Goal: Task Accomplishment & Management: Complete application form

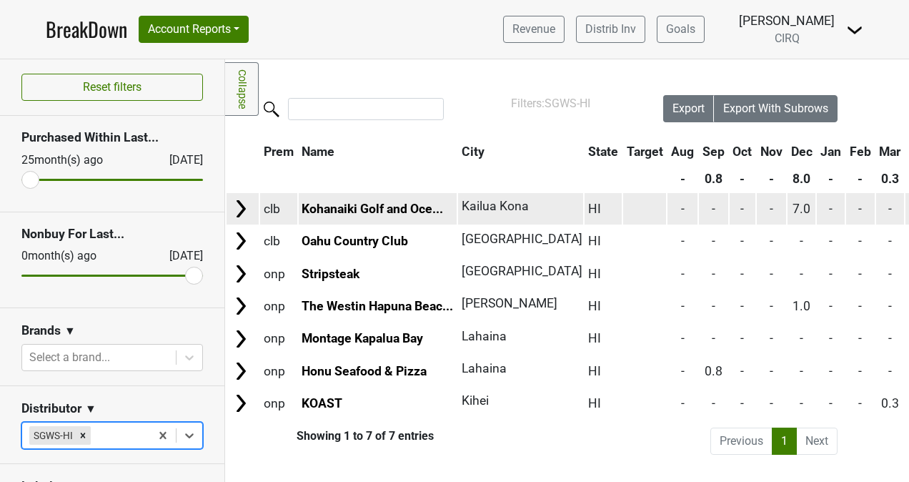
scroll to position [0, 257]
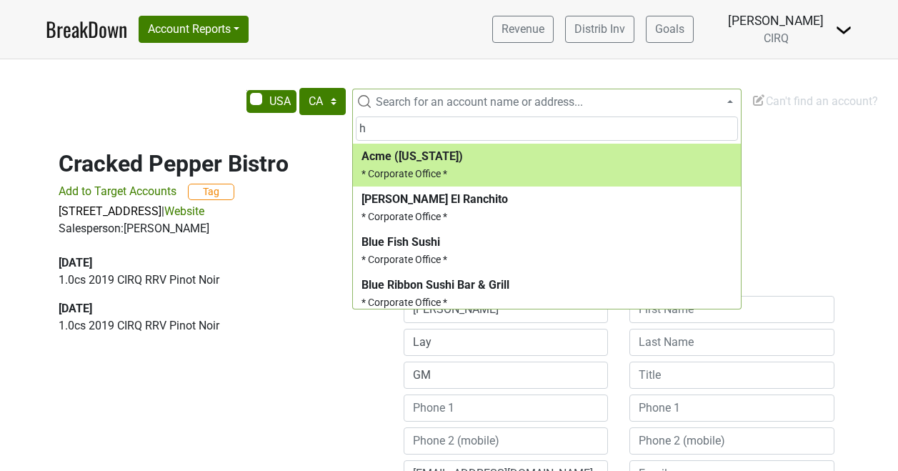
select select "CA"
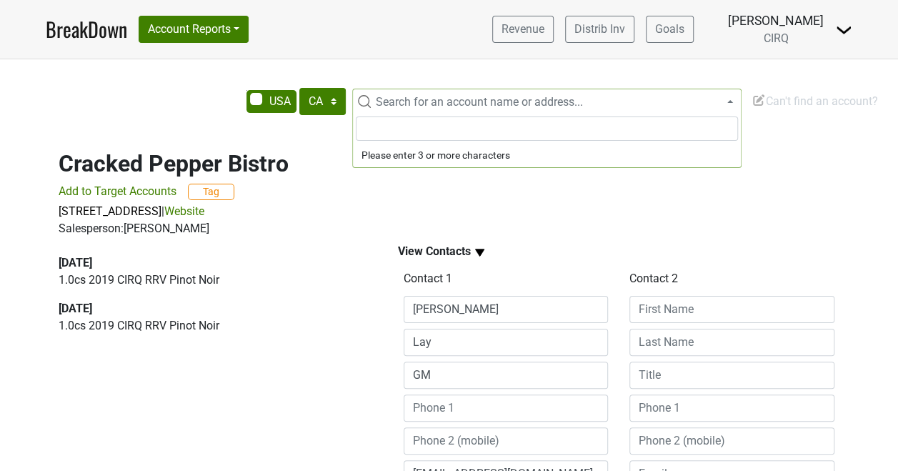
type input "v"
type input "t"
type input "vault steakhouse"
click at [790, 106] on span "Can't find an account?" at bounding box center [815, 101] width 126 height 14
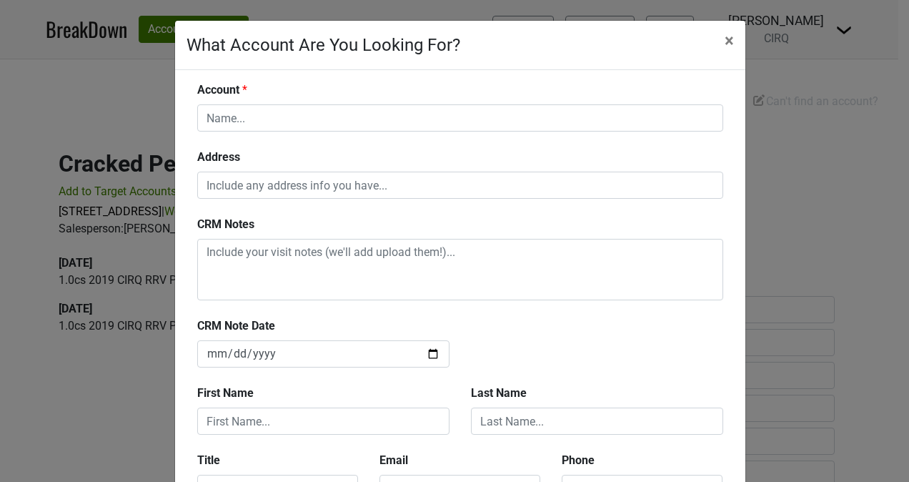
click at [392, 97] on div "Account" at bounding box center [459, 106] width 547 height 50
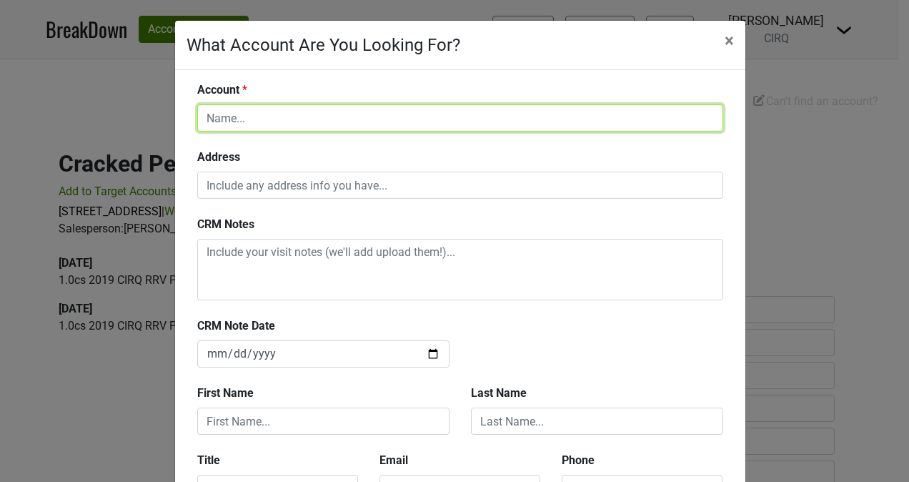
click at [389, 109] on input "text" at bounding box center [460, 117] width 526 height 27
type input "The Vault Steakhouse"
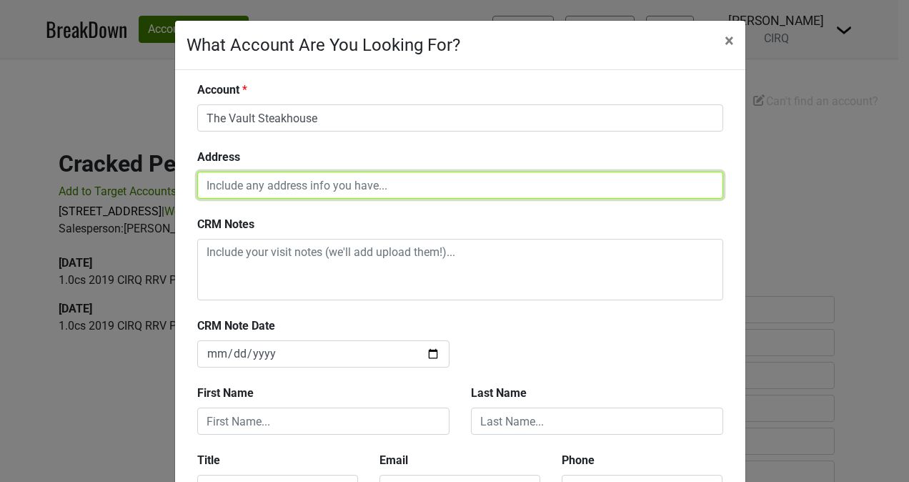
click at [372, 191] on input "text" at bounding box center [460, 184] width 526 height 27
paste input "[STREET_ADDRESS][US_STATE]"
drag, startPoint x: 476, startPoint y: 187, endPoint x: 306, endPoint y: 182, distance: 170.1
click at [306, 182] on input "[STREET_ADDRESS][US_STATE]" at bounding box center [460, 184] width 526 height 27
click at [357, 176] on input "[STREET_ADDRESS][US_STATE]" at bounding box center [460, 184] width 526 height 27
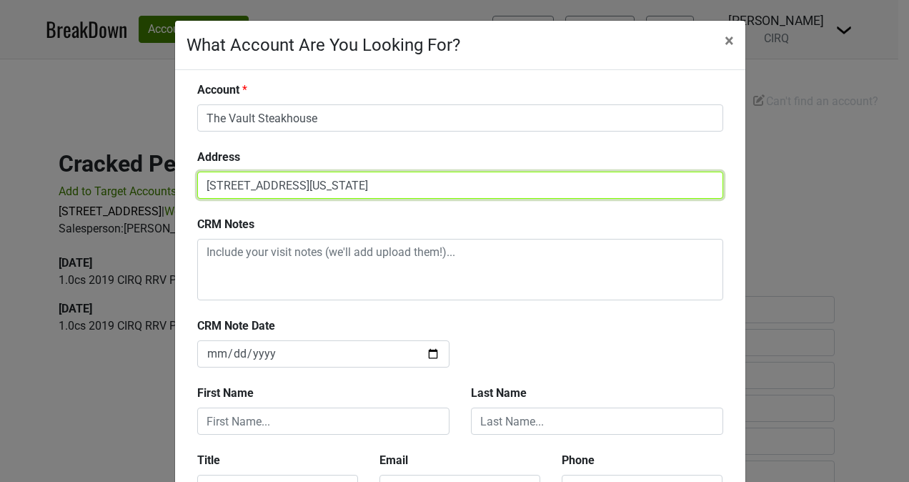
paste input "[GEOGRAPHIC_DATA]"
type input "[STREET_ADDRESS][US_STATE]"
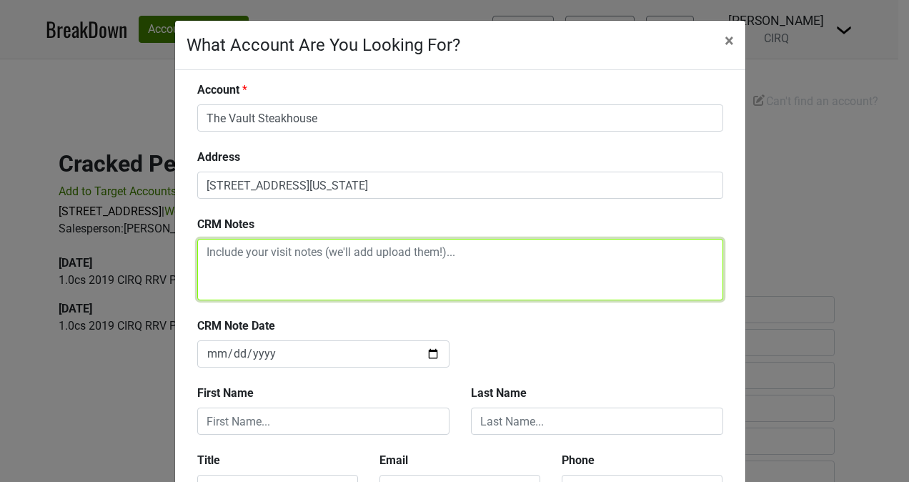
click at [234, 246] on textarea at bounding box center [460, 269] width 526 height 61
click at [510, 247] on textarea "[PERSON_NAME] is the BD for Hi Neighbor Hospitality Group." at bounding box center [460, 269] width 526 height 61
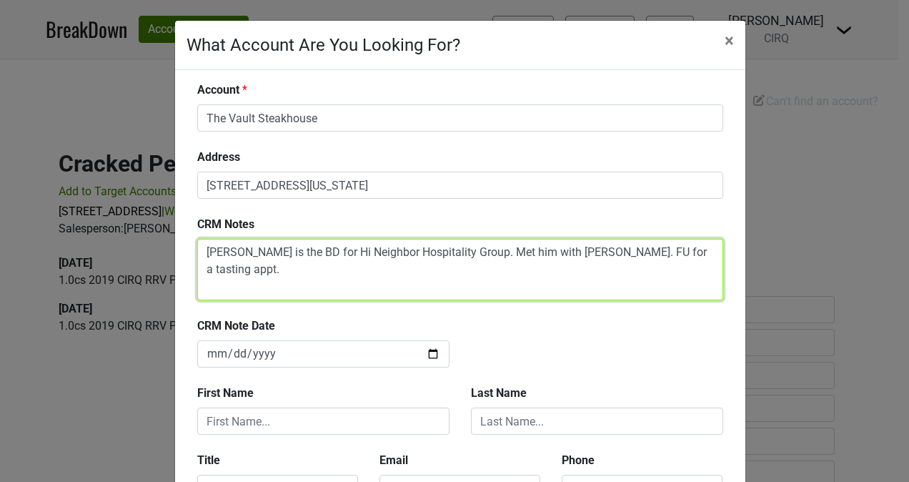
type textarea "[PERSON_NAME] is the BD for Hi Neighbor Hospitality Group. Met him with [PERSON…"
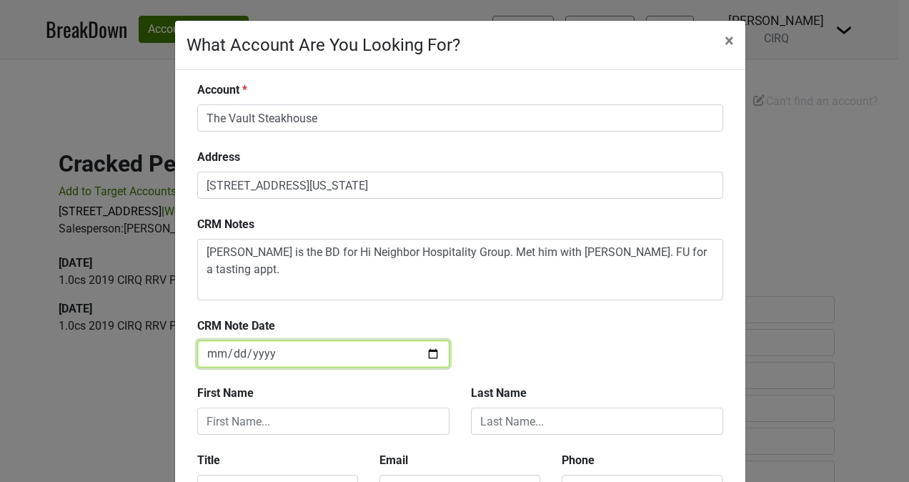
click at [424, 350] on input "[DATE]" at bounding box center [323, 353] width 252 height 27
type input "[DATE]"
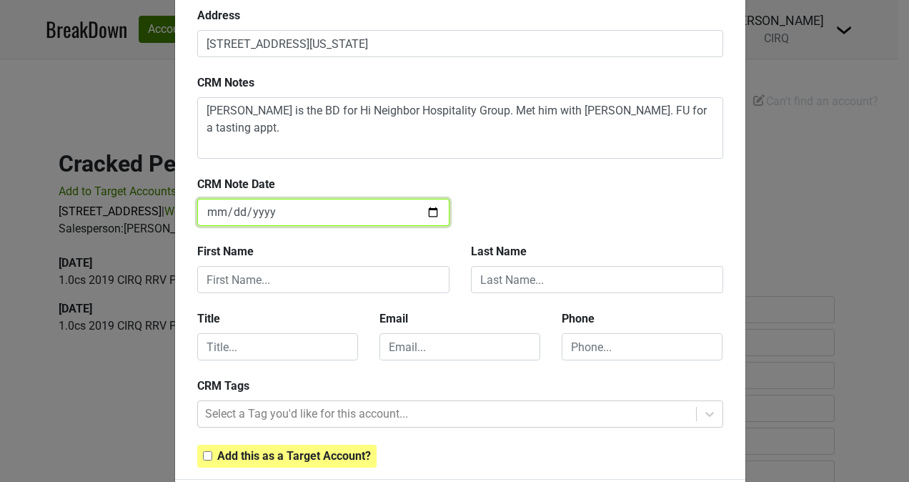
scroll to position [143, 0]
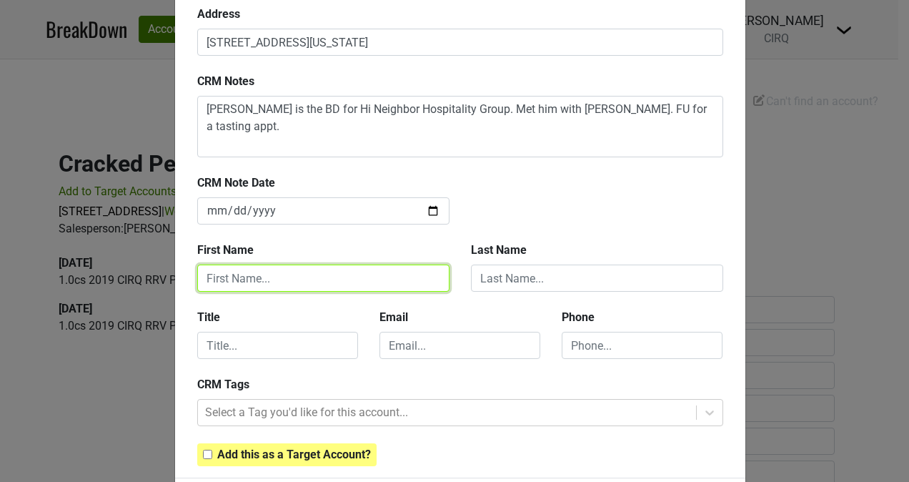
click at [334, 269] on input "text" at bounding box center [323, 277] width 252 height 27
type input "[PERSON_NAME]"
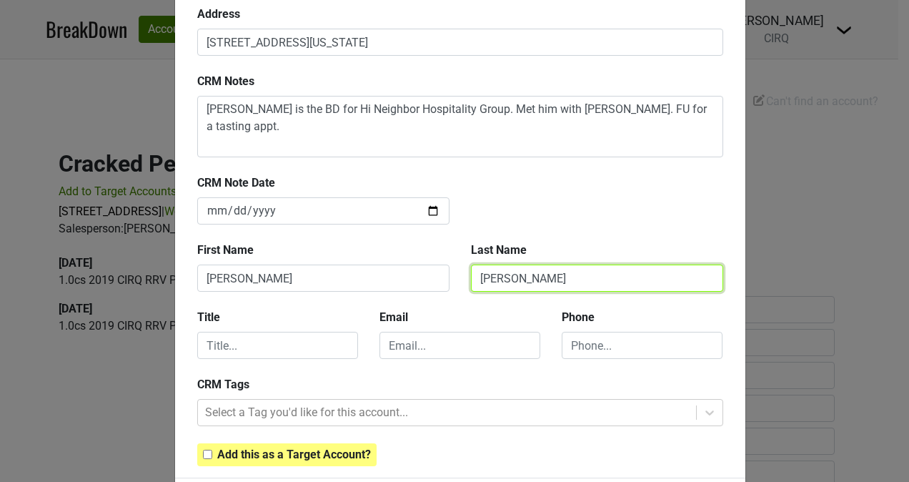
type input "[PERSON_NAME]"
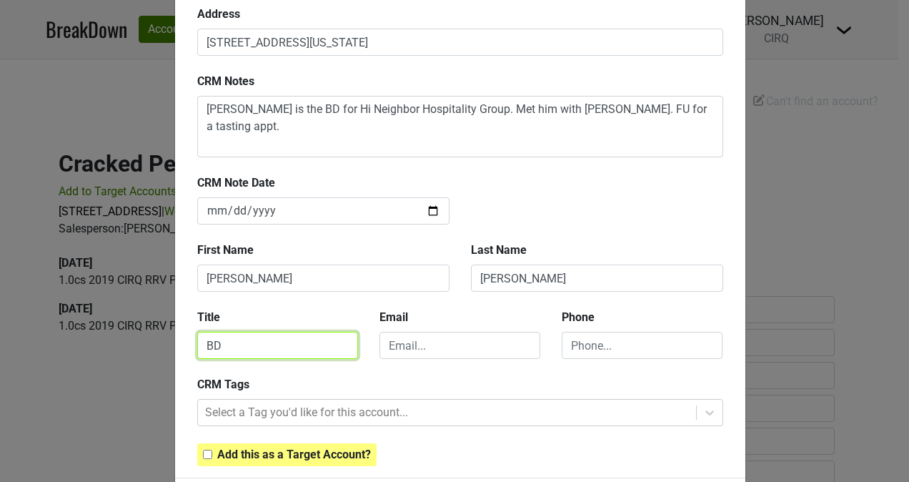
type input "BD"
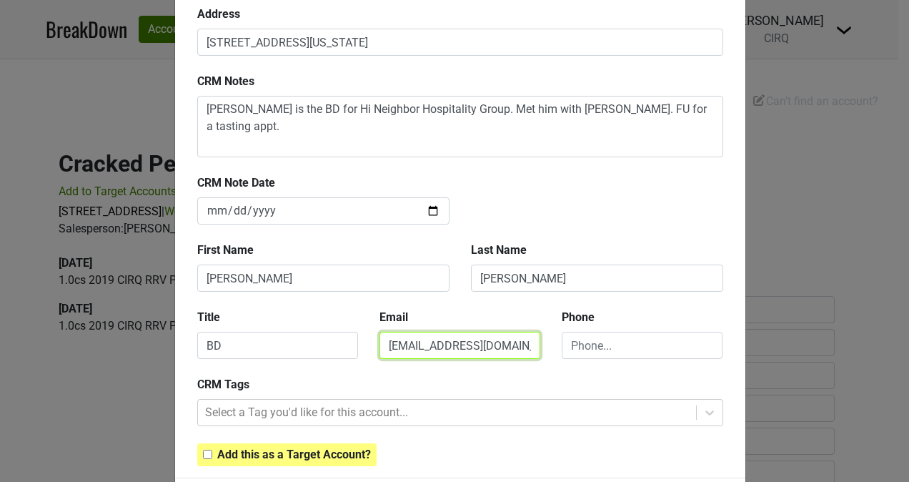
type input "[EMAIL_ADDRESS][DOMAIN_NAME]"
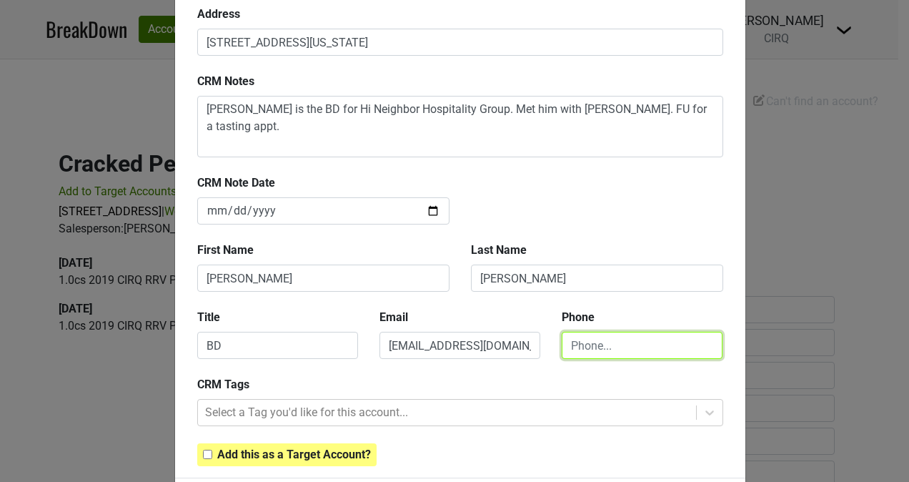
click at [605, 347] on input "text" at bounding box center [642, 345] width 161 height 27
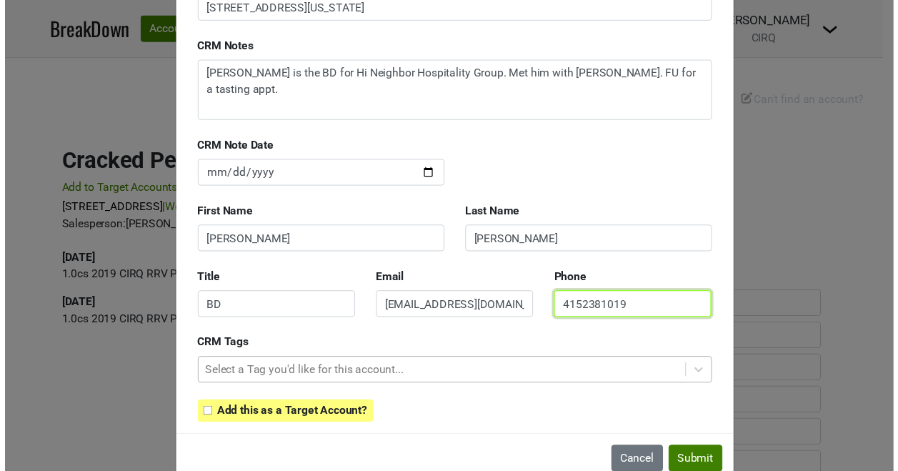
scroll to position [208, 0]
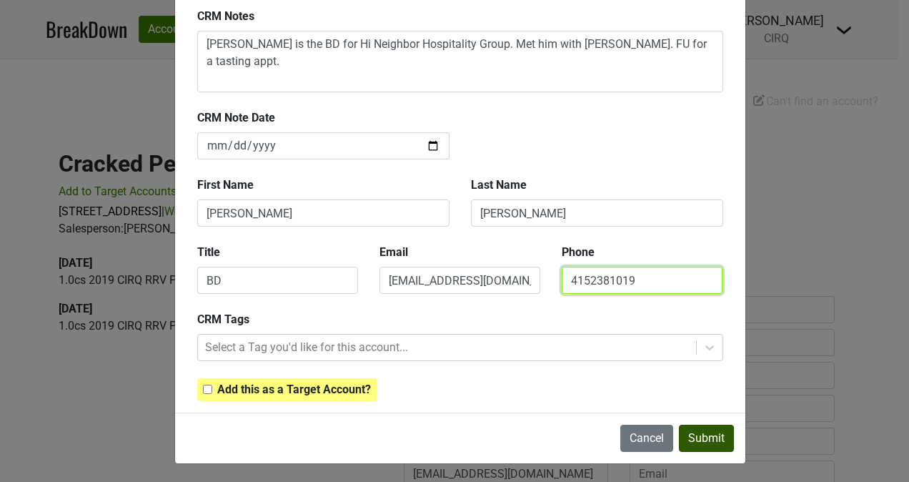
type input "4152381019"
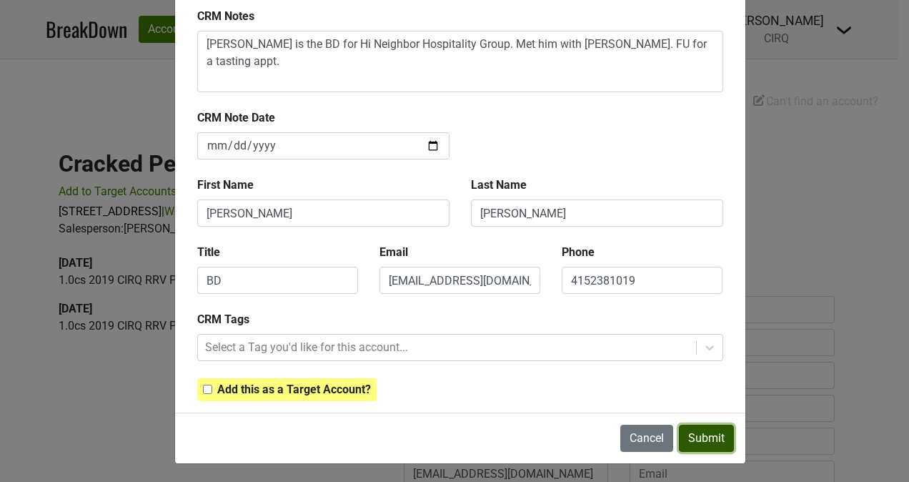
click at [688, 432] on button "Submit" at bounding box center [706, 437] width 55 height 27
type input "[DATE]"
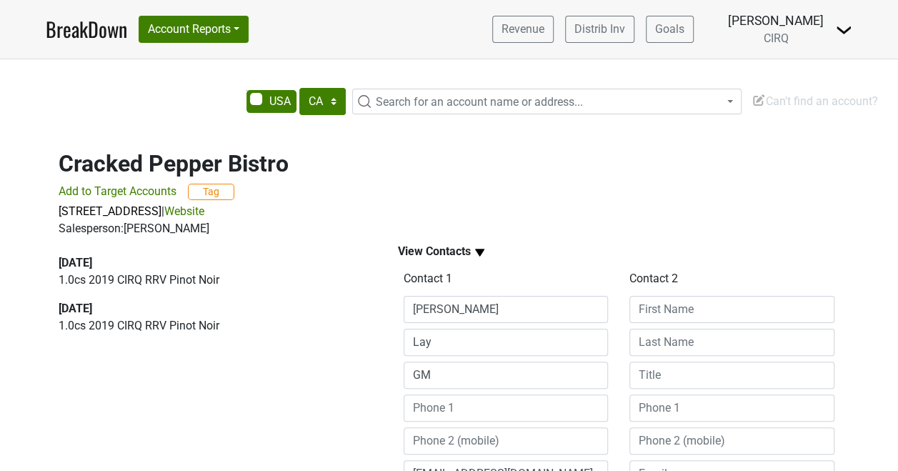
click at [472, 96] on span "Search for an account name or address..." at bounding box center [479, 102] width 207 height 14
type input "c"
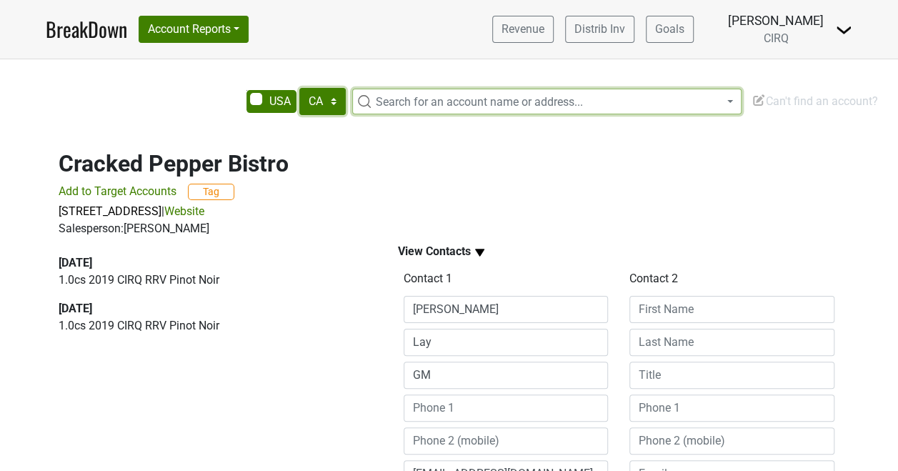
click at [328, 104] on select "AK AL AR AZ CA CO CT DC DE FL [GEOGRAPHIC_DATA] HI IA ID IL IN KS [GEOGRAPHIC_D…" at bounding box center [322, 101] width 46 height 27
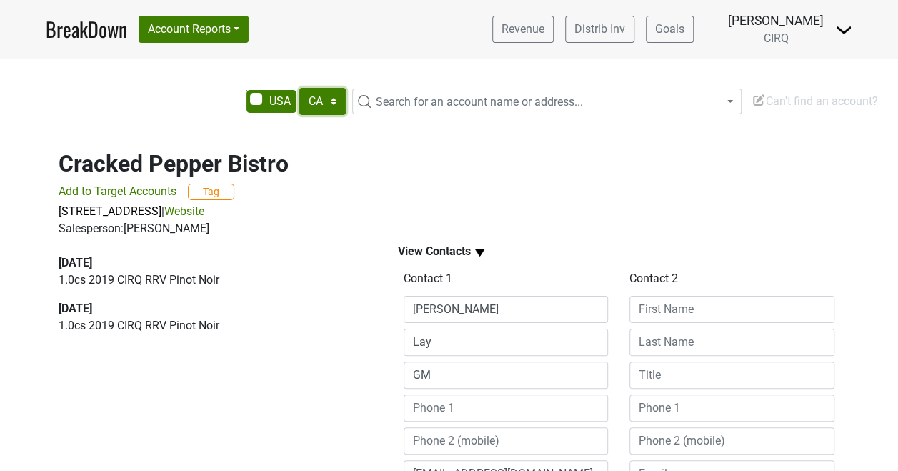
select select "OH"
click at [299, 88] on select "AK AL AR AZ CA CO CT DC DE FL [GEOGRAPHIC_DATA] HI IA ID IL IN KS [GEOGRAPHIC_D…" at bounding box center [322, 101] width 46 height 27
click at [442, 101] on span "Search for an account name or address..." at bounding box center [479, 102] width 207 height 14
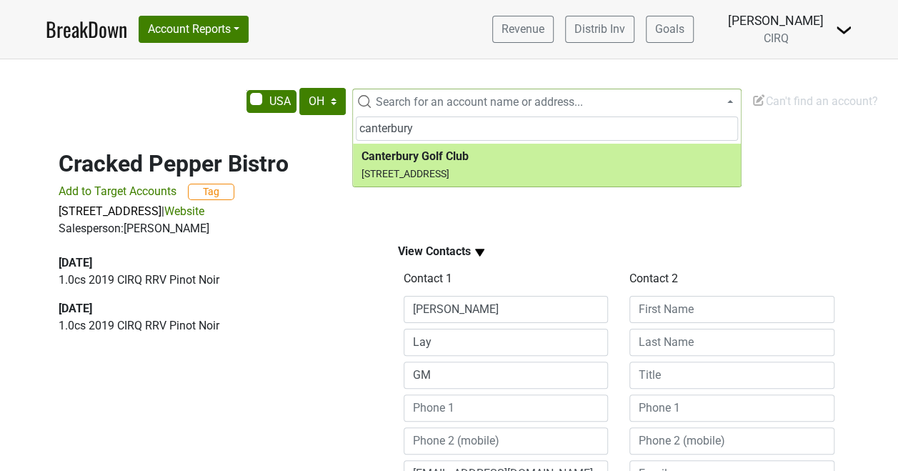
type input "canterbury"
select select "123848288"
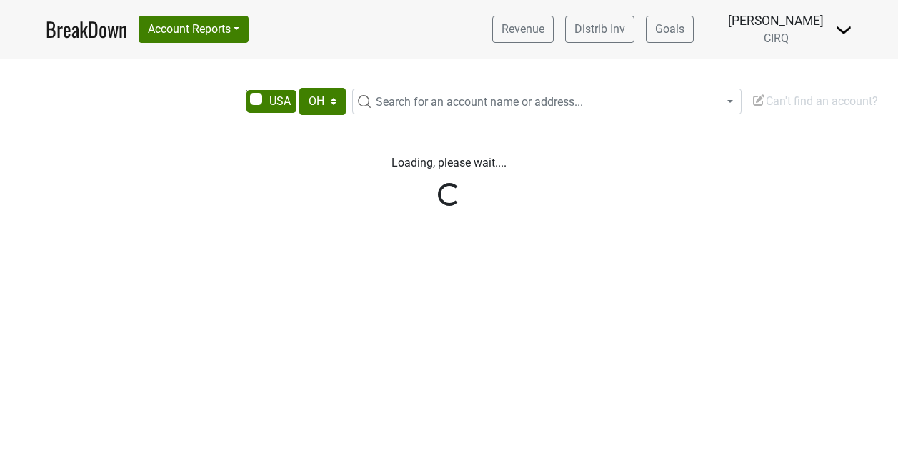
select select "OH"
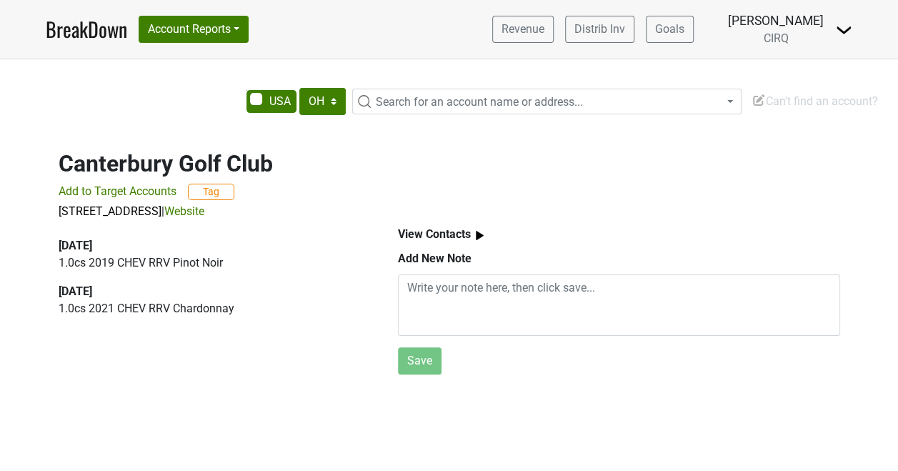
click at [470, 236] on b "View Contacts" at bounding box center [434, 234] width 73 height 14
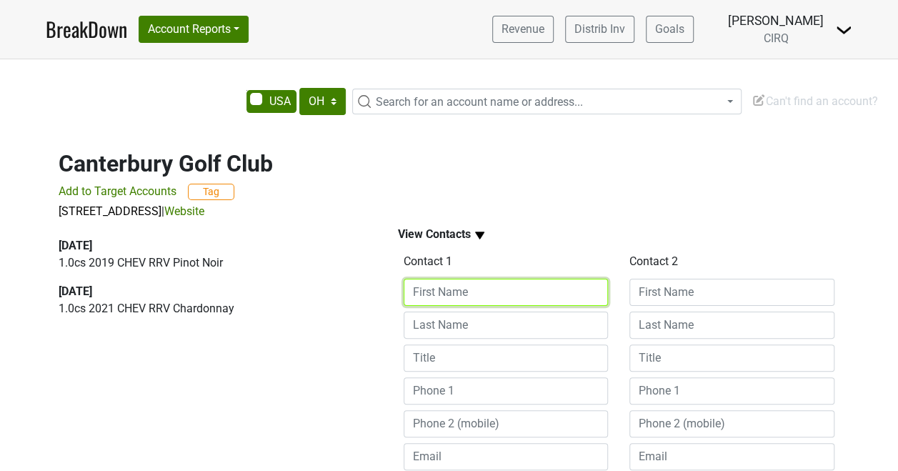
click at [476, 299] on input at bounding box center [506, 292] width 205 height 27
type input "[PERSON_NAME]"
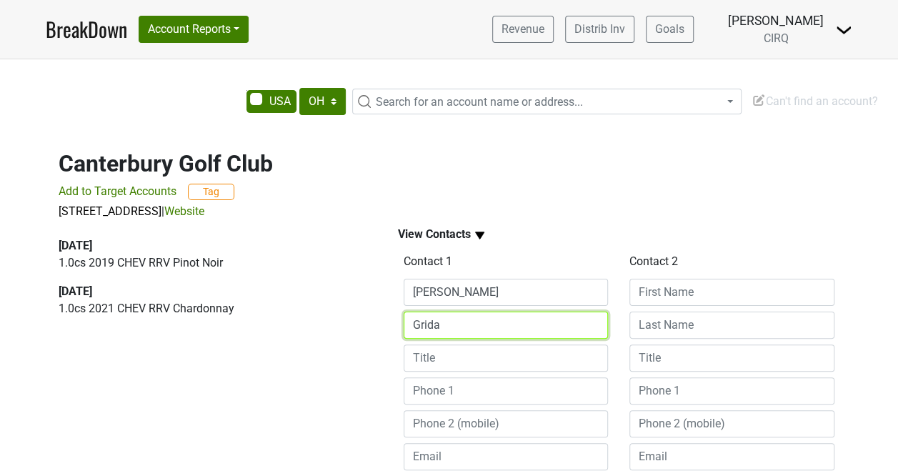
type input "Grida"
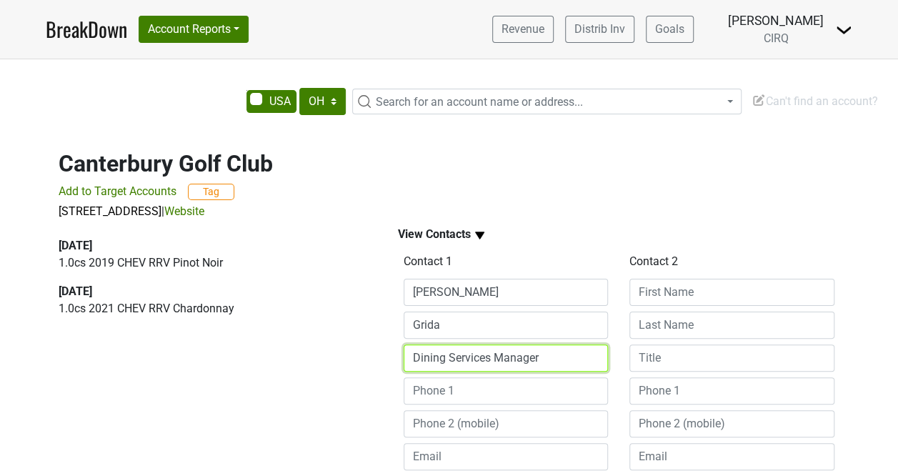
type input "Dining Services Manager"
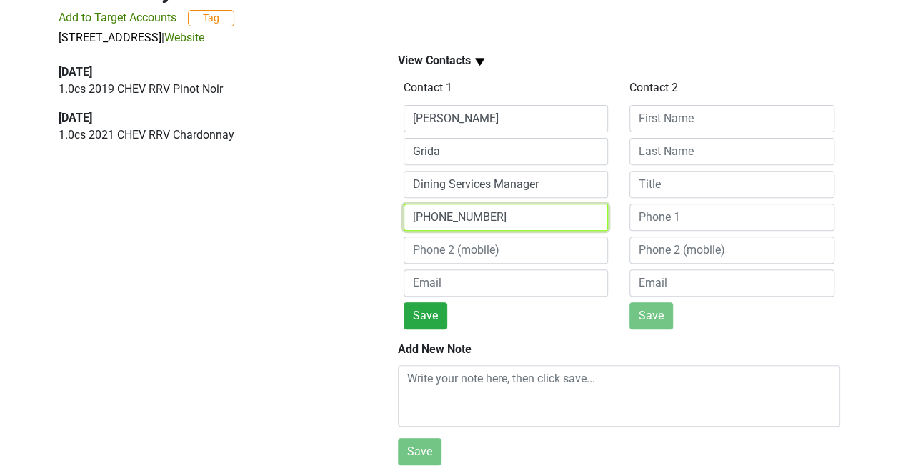
scroll to position [183, 0]
type input "[PHONE_NUMBER]"
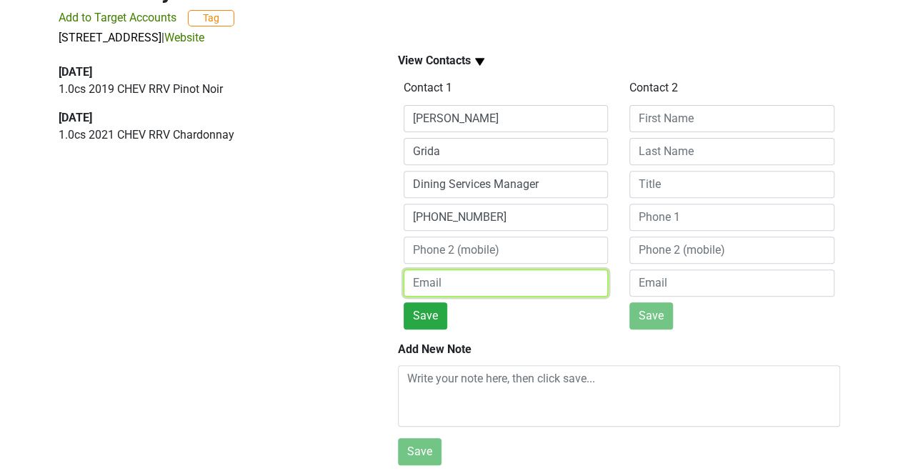
click at [482, 273] on input "email" at bounding box center [506, 282] width 205 height 27
type input "[EMAIL_ADDRESS][DOMAIN_NAME]"
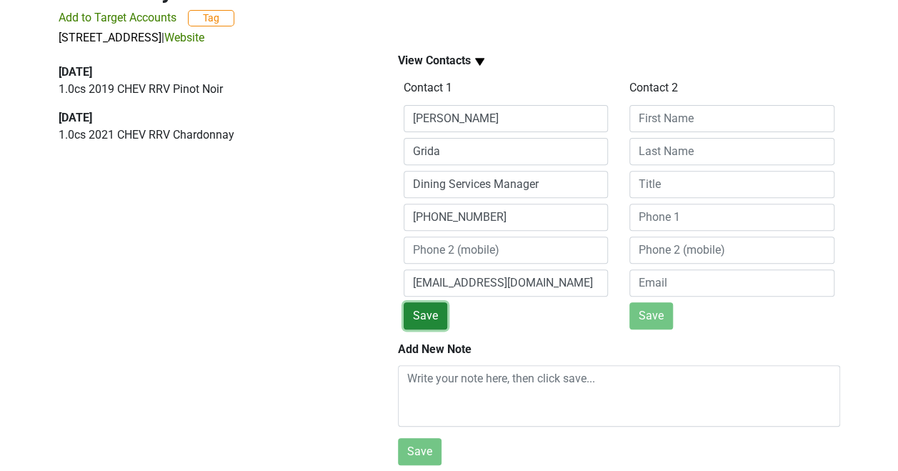
click at [434, 303] on button "Save" at bounding box center [426, 315] width 44 height 27
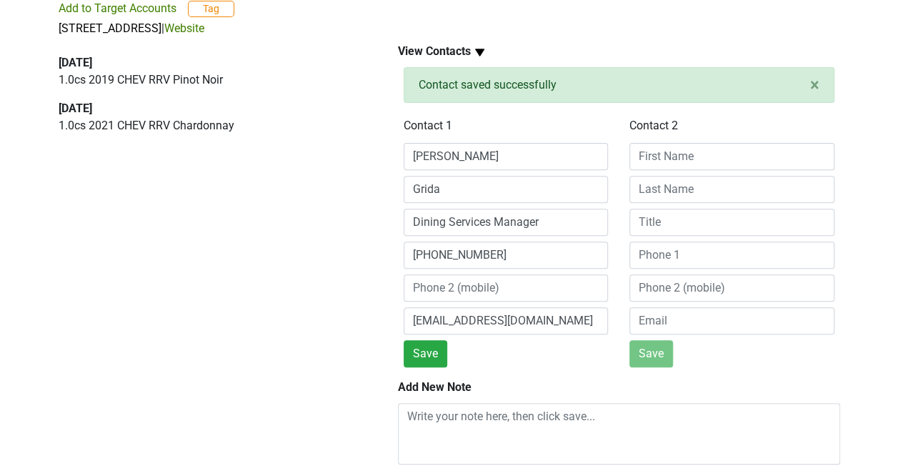
scroll to position [229, 0]
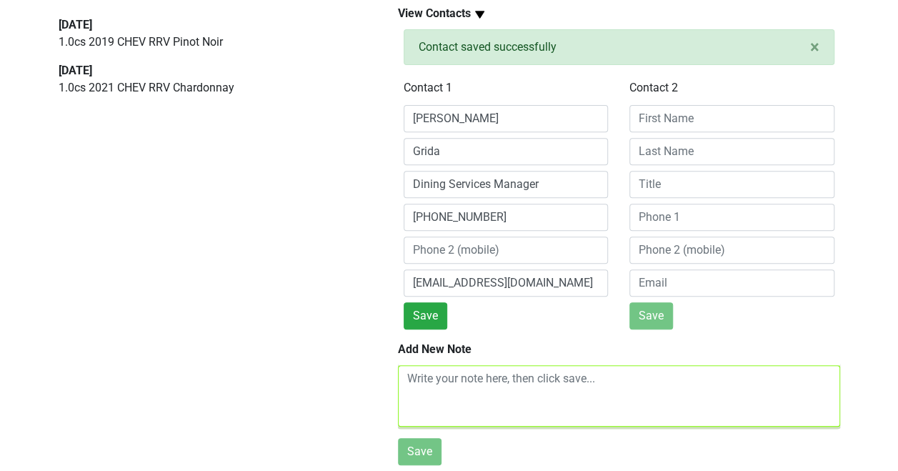
click at [420, 365] on textarea at bounding box center [619, 395] width 442 height 61
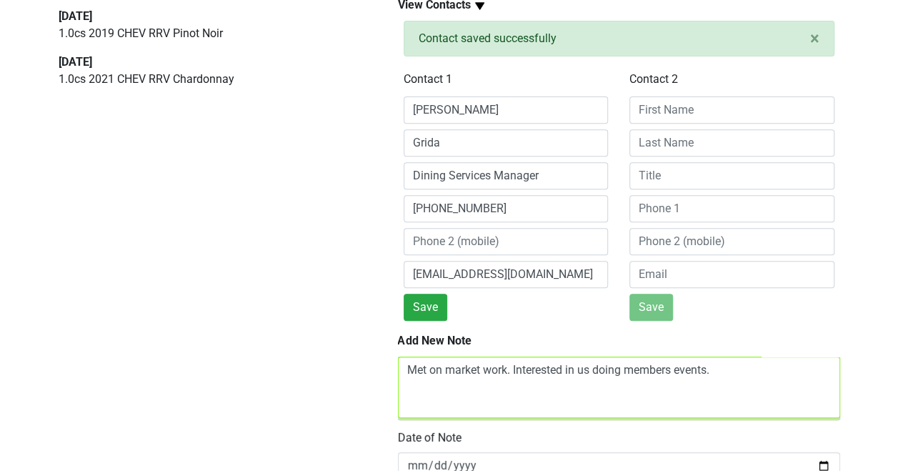
scroll to position [6, 0]
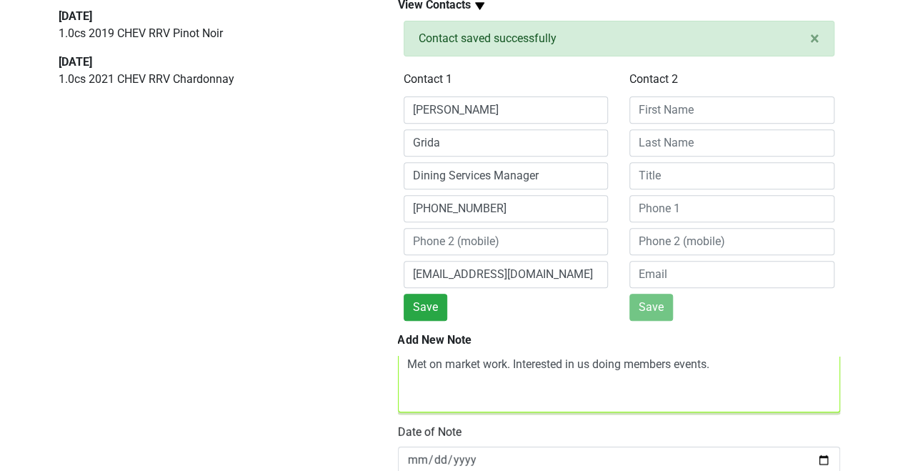
type textarea "Met on market work. Interested in us doing members events."
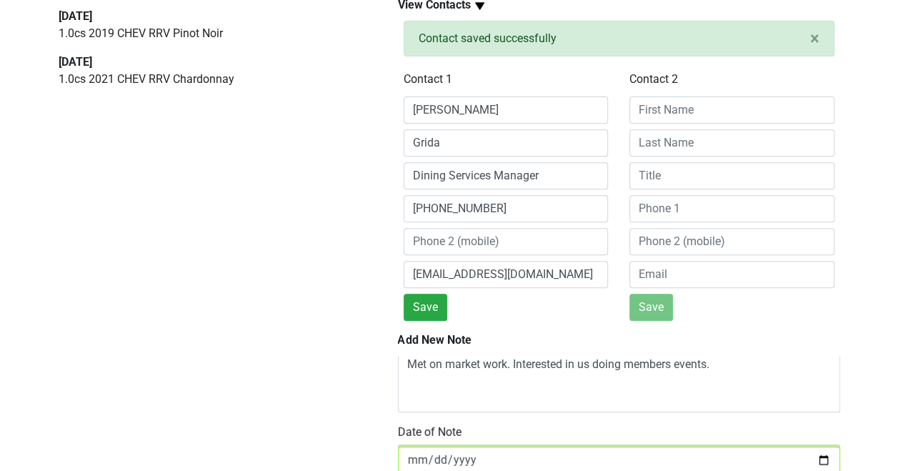
click at [483, 454] on input "[DATE]" at bounding box center [619, 460] width 442 height 27
click at [474, 455] on input "[DATE]" at bounding box center [619, 460] width 442 height 27
click at [814, 456] on input "[DATE]" at bounding box center [619, 460] width 442 height 27
type input "[DATE]"
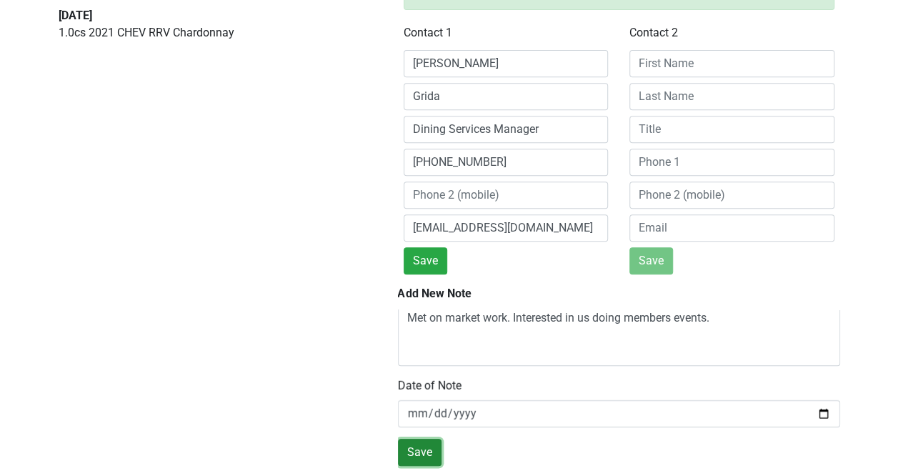
click at [412, 439] on button "Save" at bounding box center [420, 452] width 44 height 27
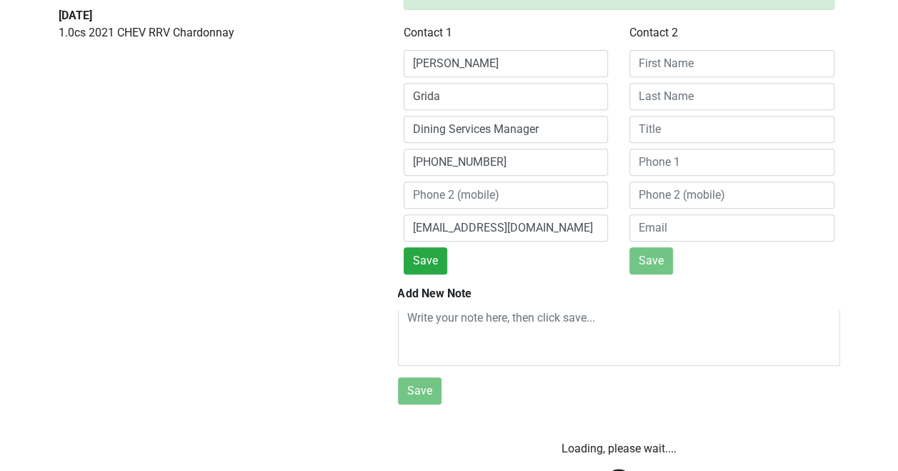
scroll to position [275, 0]
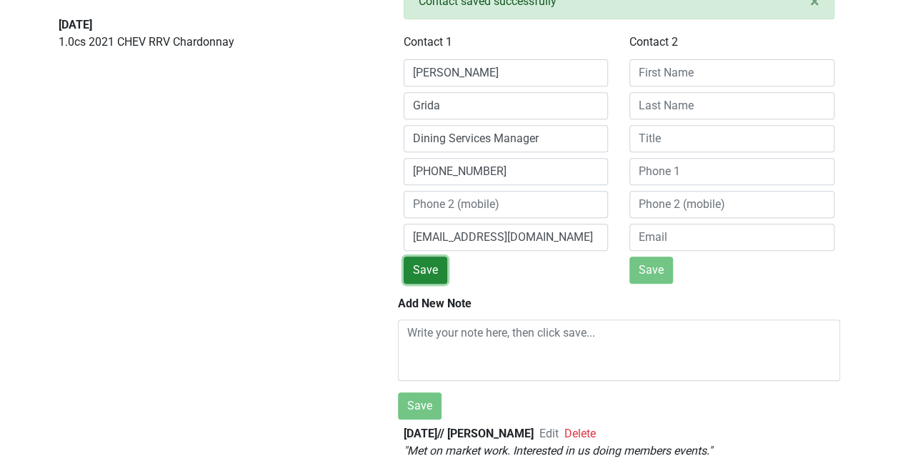
click at [427, 259] on button "Save" at bounding box center [426, 269] width 44 height 27
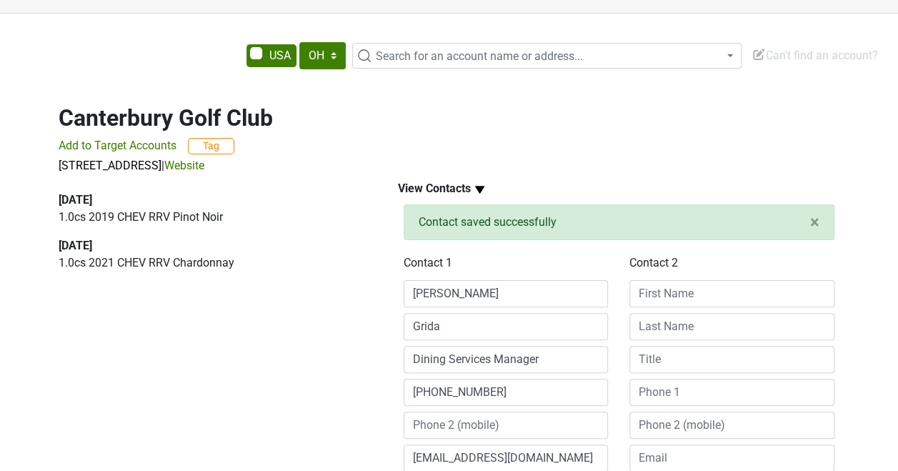
scroll to position [0, 0]
